Goal: Task Accomplishment & Management: Manage account settings

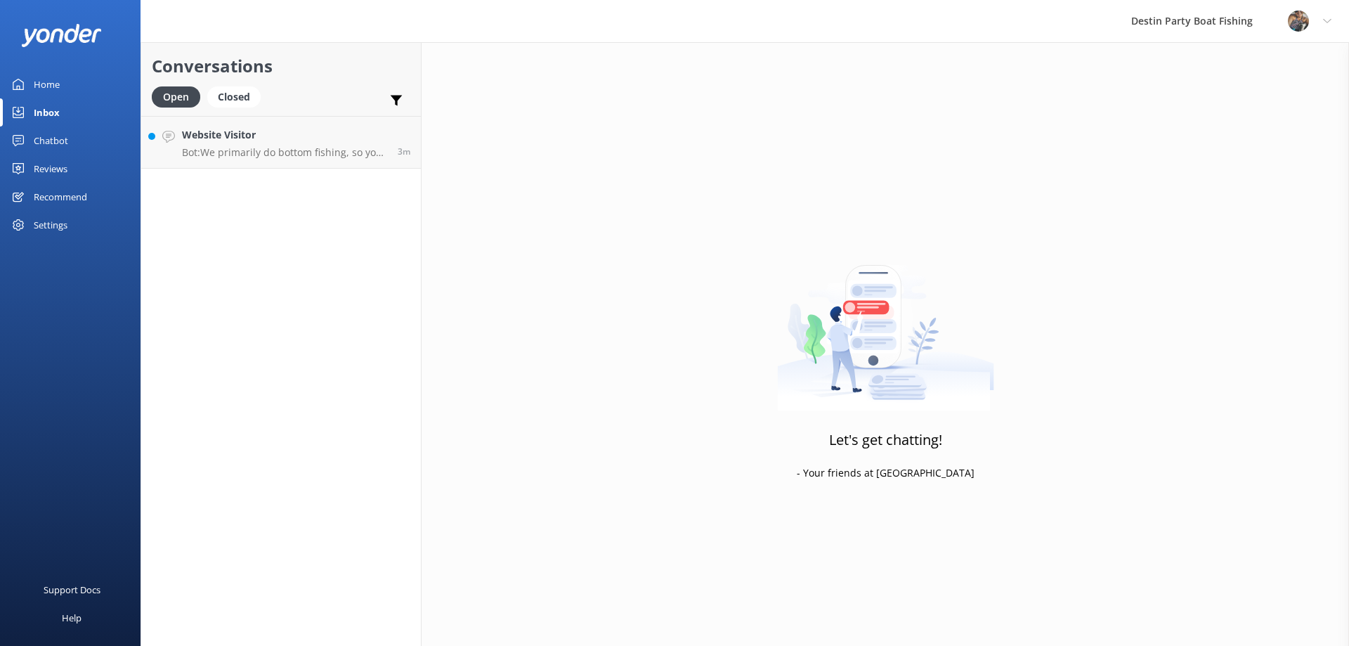
click at [266, 158] on p "Bot: We primarily do bottom fishing, so you can expect to catch snapper, groupe…" at bounding box center [284, 152] width 205 height 13
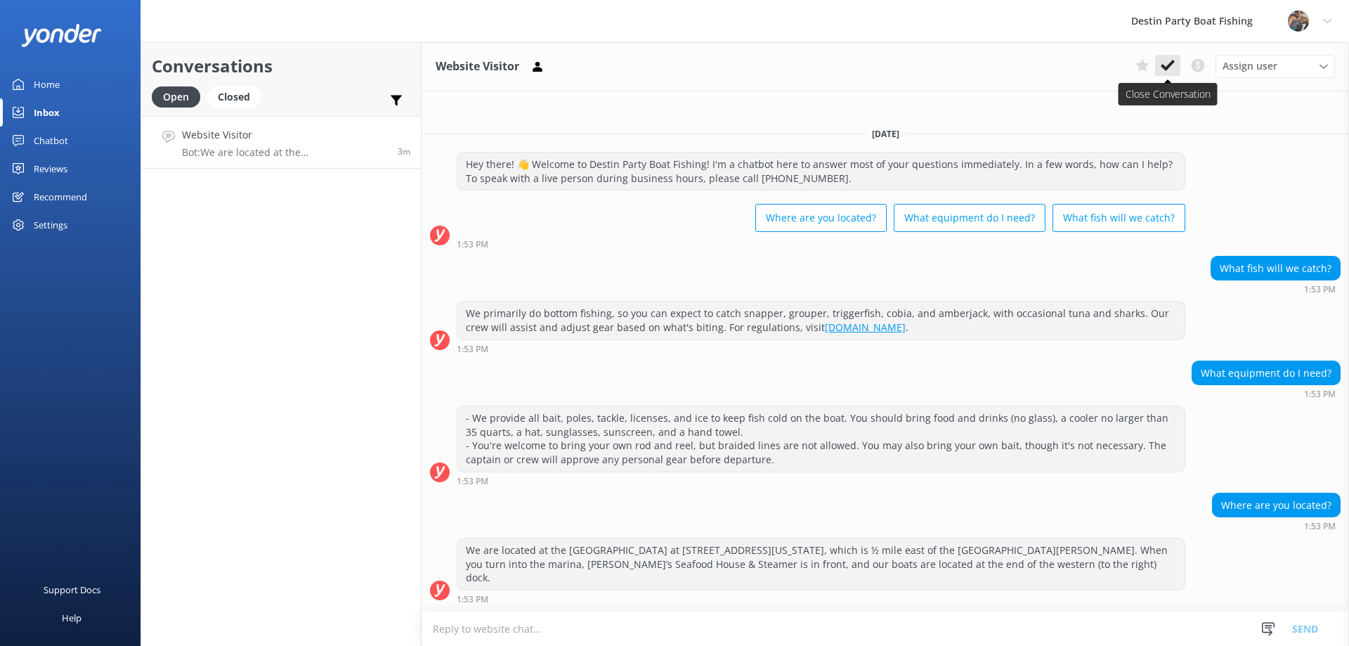
click at [1171, 63] on use at bounding box center [1168, 65] width 14 height 11
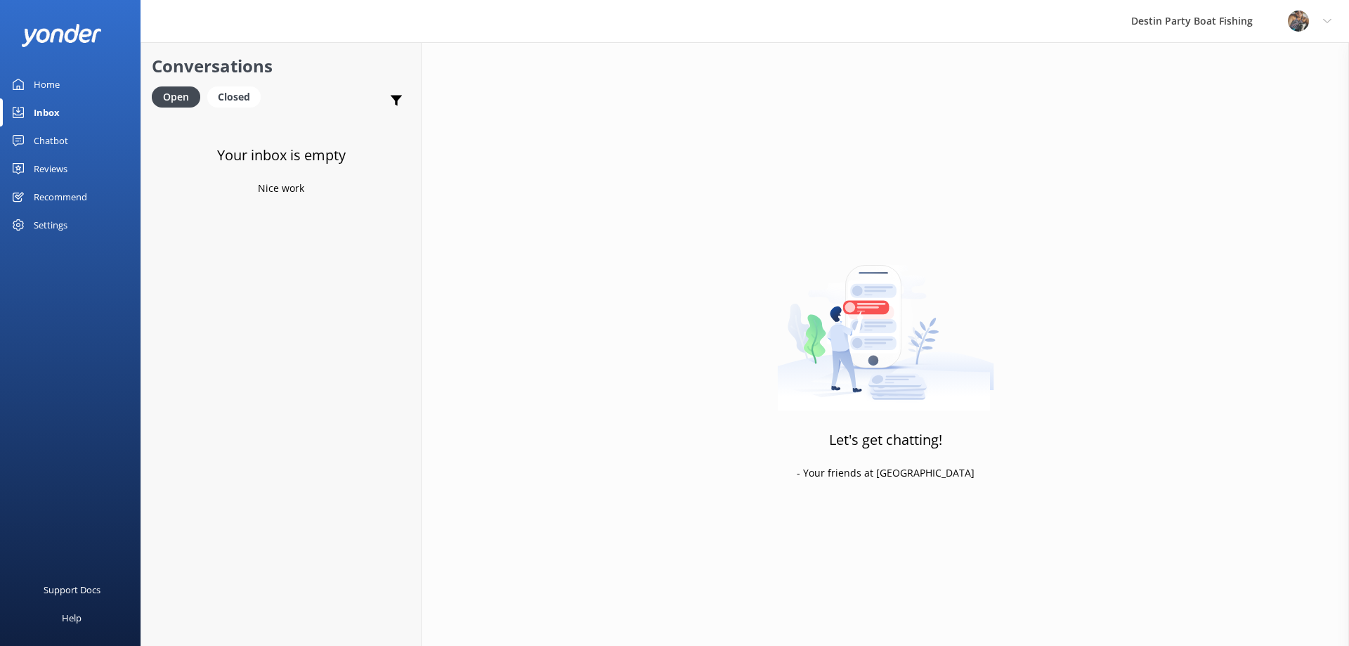
click at [56, 162] on div "Reviews" at bounding box center [51, 169] width 34 height 28
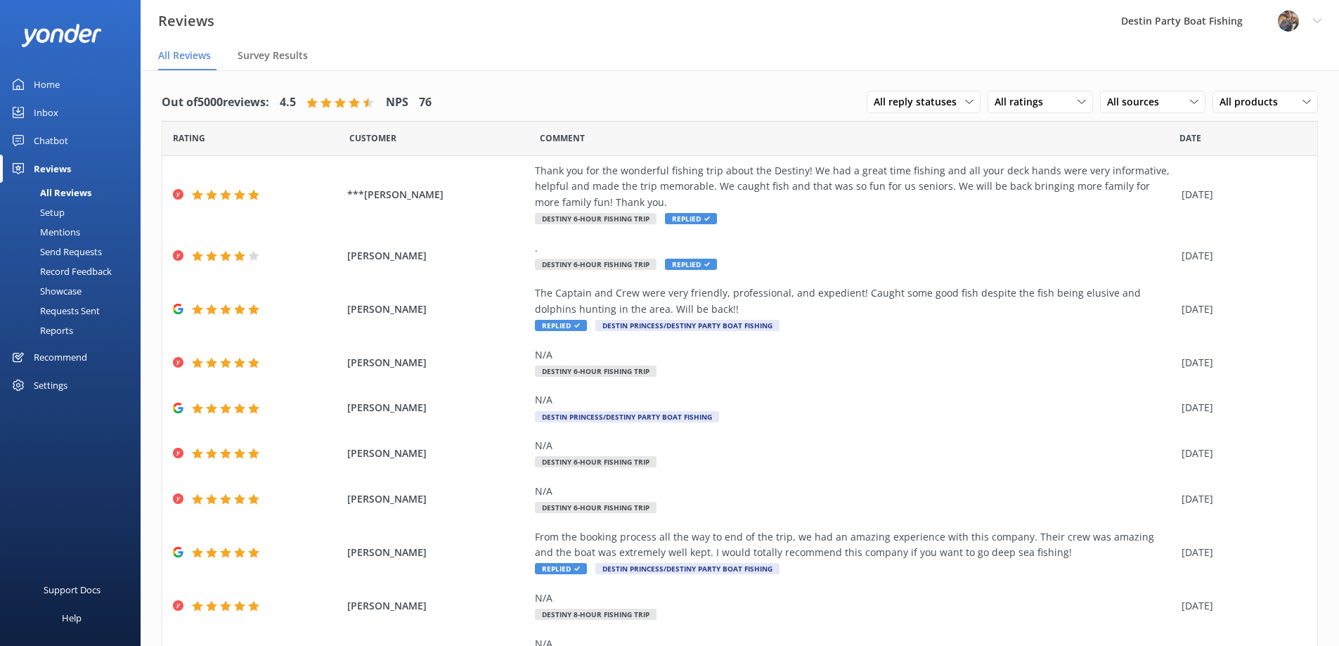
click at [63, 104] on link "Inbox" at bounding box center [70, 112] width 141 height 28
